Goal: Task Accomplishment & Management: Manage account settings

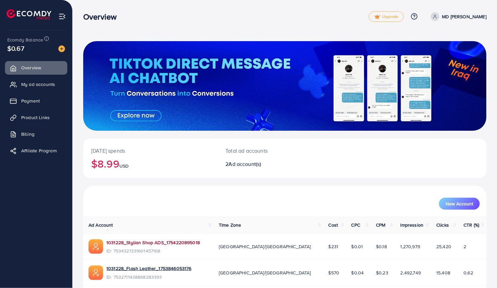
click at [183, 242] on link "1031228_Stylian Shop ADS_1754220895018" at bounding box center [154, 242] width 94 height 7
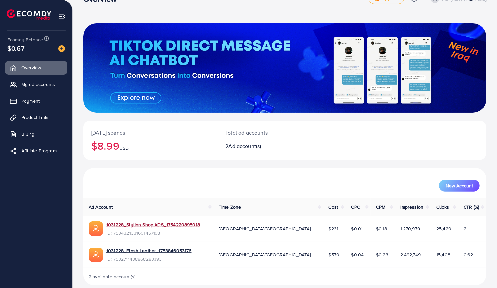
scroll to position [26, 0]
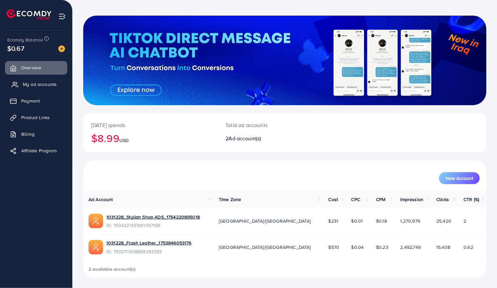
click at [55, 81] on link "My ad accounts" at bounding box center [36, 84] width 62 height 13
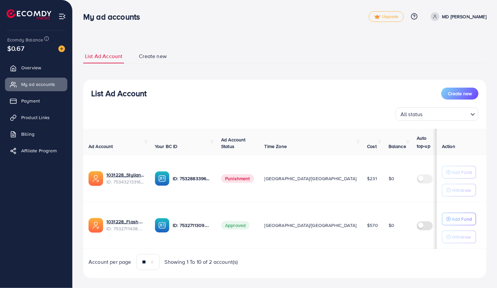
click at [242, 177] on span "Punishment" at bounding box center [237, 178] width 33 height 9
click at [235, 177] on span "Punishment" at bounding box center [237, 178] width 33 height 9
click at [238, 179] on span "Punishment" at bounding box center [237, 178] width 33 height 9
click at [370, 51] on ul "List Ad Account Create new" at bounding box center [284, 56] width 403 height 15
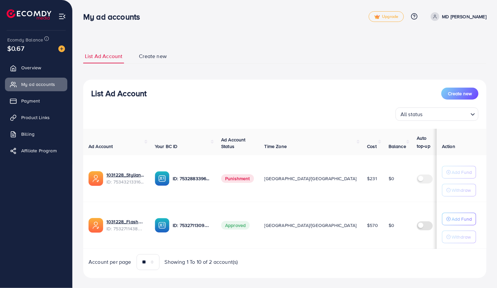
scroll to position [7, 0]
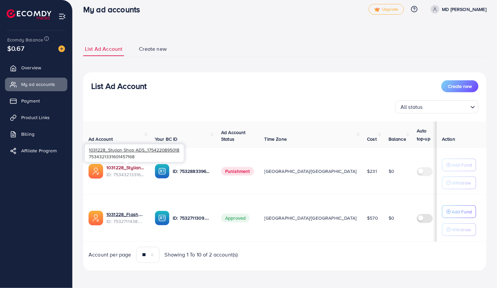
click at [121, 167] on link "1031228_Stylian Shop ADS_1754220895018" at bounding box center [126, 167] width 38 height 7
click at [39, 117] on span "Product Links" at bounding box center [37, 117] width 29 height 7
